Goal: Check status: Check status

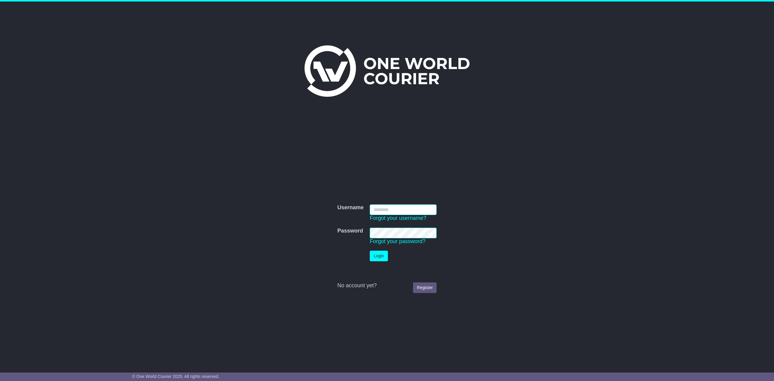
type input "**********"
click at [381, 257] on button "Login" at bounding box center [379, 256] width 18 height 11
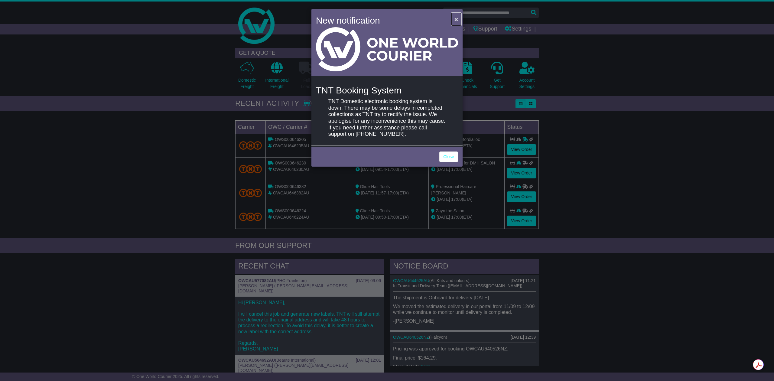
click at [457, 21] on span "×" at bounding box center [457, 19] width 4 height 7
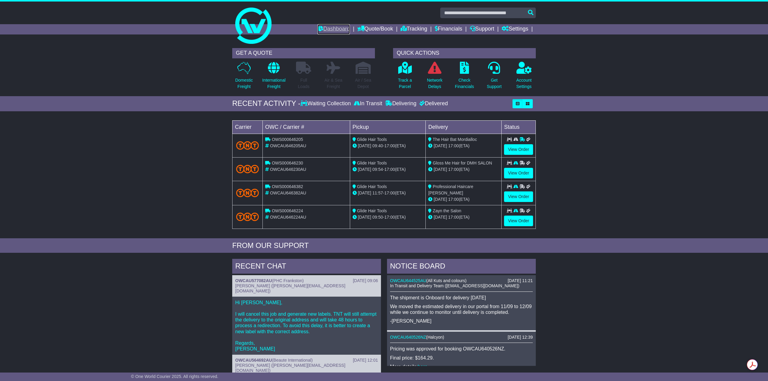
click at [334, 28] on link "Dashboard" at bounding box center [334, 29] width 32 height 10
click at [413, 27] on link "Tracking" at bounding box center [414, 29] width 27 height 10
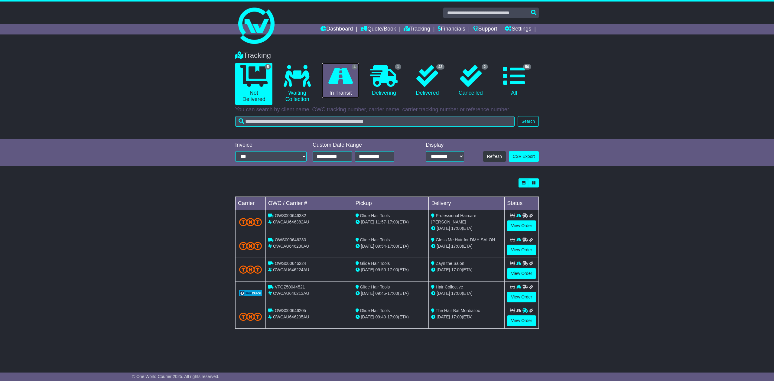
click at [339, 89] on link "4 In Transit" at bounding box center [340, 81] width 37 height 36
